Goal: Check status

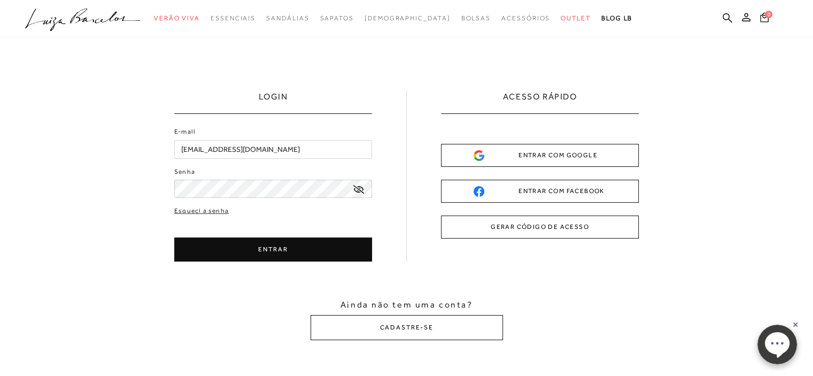
click at [575, 161] on button "ENTRAR COM GOOGLE" at bounding box center [540, 155] width 198 height 23
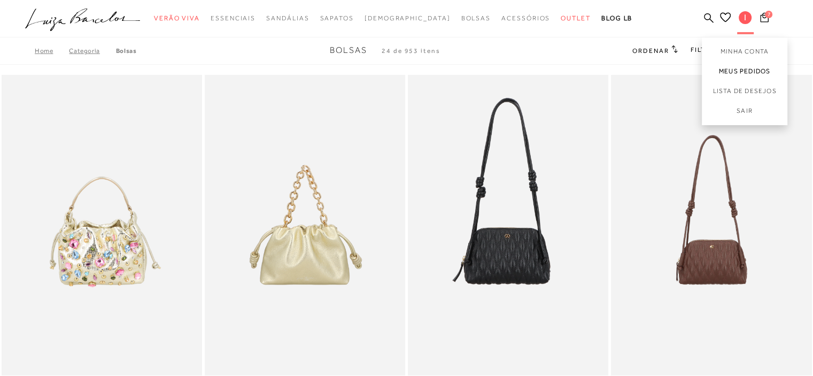
click at [735, 71] on link "Meus Pedidos" at bounding box center [744, 71] width 85 height 20
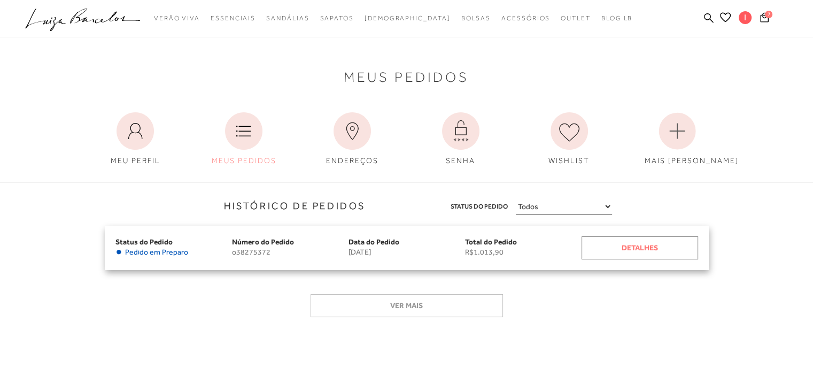
click at [614, 247] on div "Detalhes" at bounding box center [639, 247] width 116 height 23
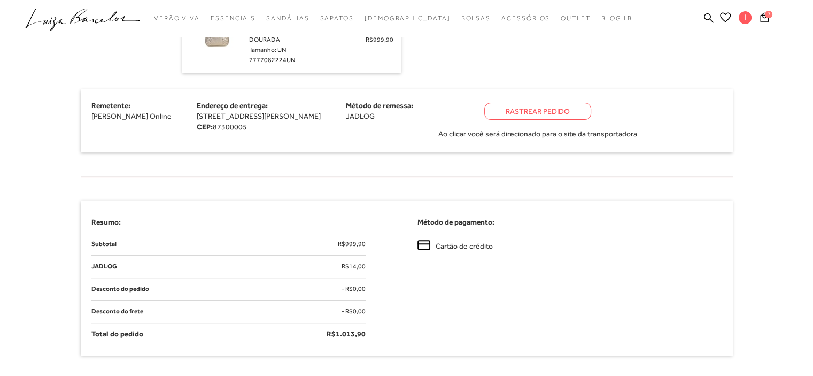
scroll to position [390, 0]
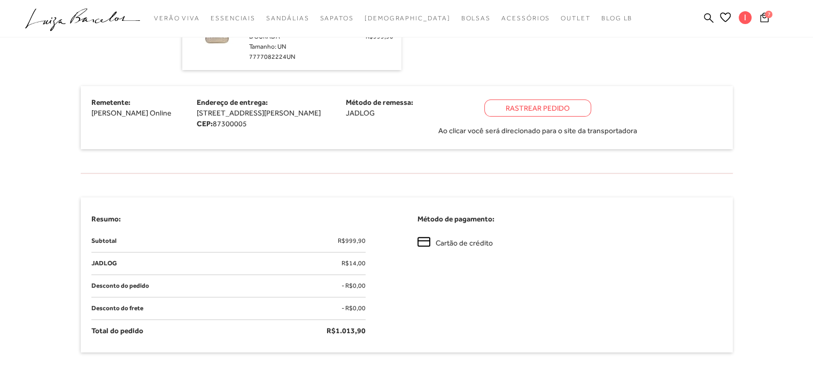
click at [591, 111] on div "Rastrear Pedido" at bounding box center [537, 107] width 107 height 17
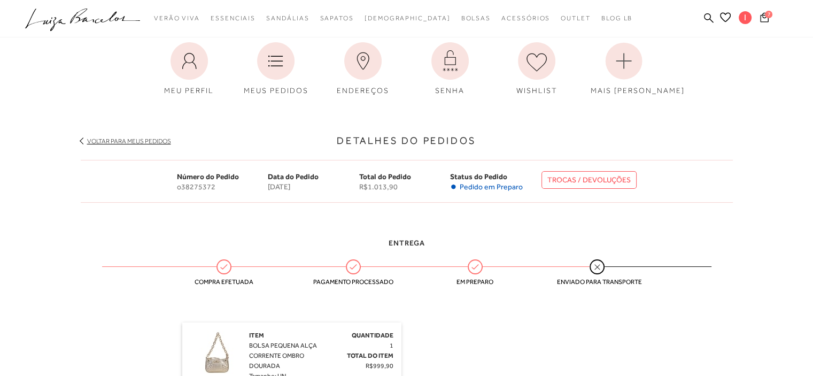
scroll to position [49, 0]
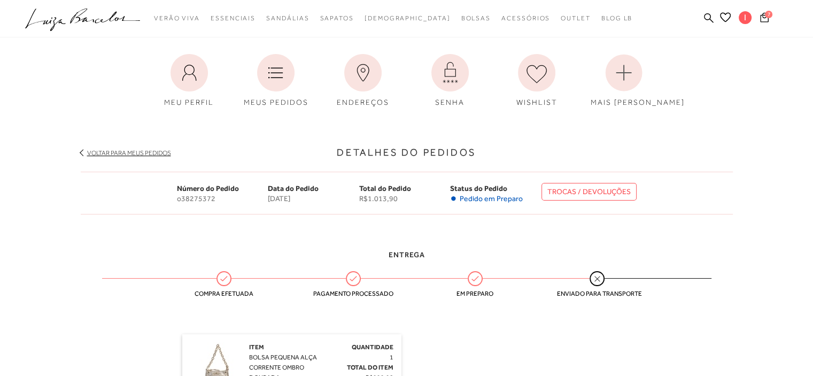
click at [185, 197] on span "o38275372" at bounding box center [222, 198] width 91 height 9
copy span "o38275372"
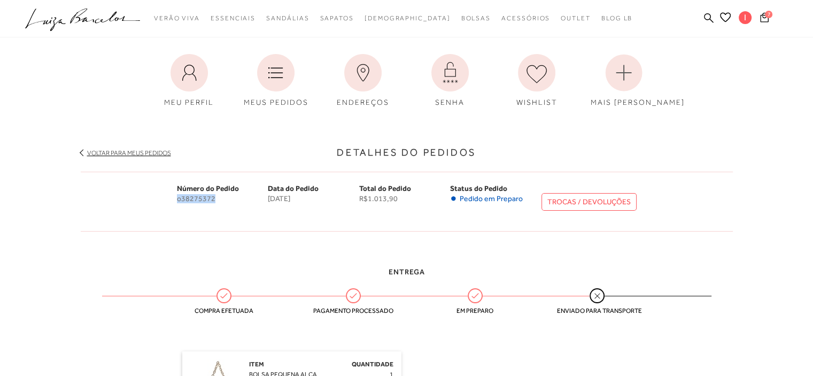
click at [574, 196] on link "TROCAS / DEVOLUÇÕES" at bounding box center [588, 202] width 95 height 18
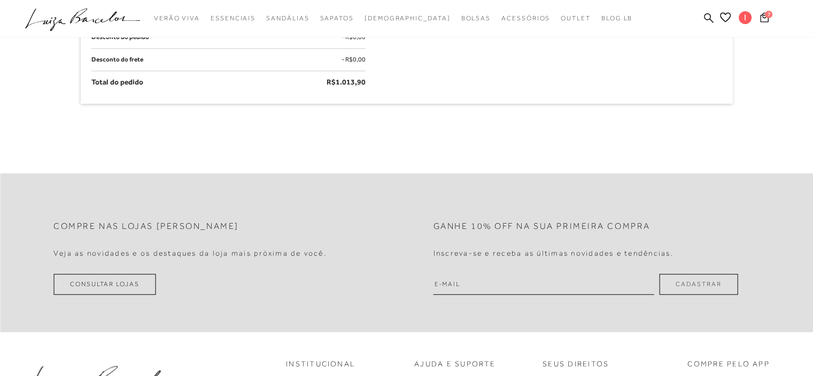
scroll to position [654, 0]
click at [618, 292] on input "email" at bounding box center [543, 285] width 221 height 21
type input "[EMAIL_ADDRESS][DOMAIN_NAME]"
click at [699, 294] on button "Cadastrar" at bounding box center [698, 285] width 79 height 21
